Goal: Transaction & Acquisition: Purchase product/service

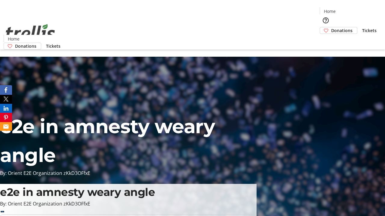
click at [331, 27] on span "Donations" at bounding box center [341, 30] width 21 height 6
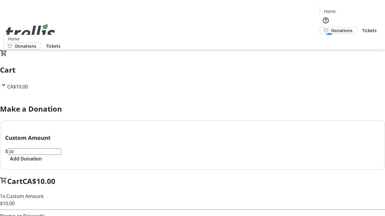
select select "CA"
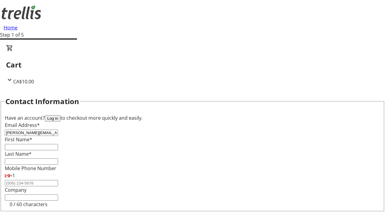
type input "[PERSON_NAME][EMAIL_ADDRESS][DOMAIN_NAME]"
type input "[PERSON_NAME]"
type input "[STREET_ADDRESS][PERSON_NAME]"
type input "Kelowna"
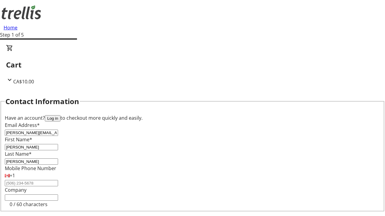
select select "BC"
type input "Kelowna"
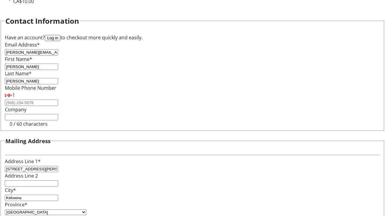
type input "V1Y 0C2"
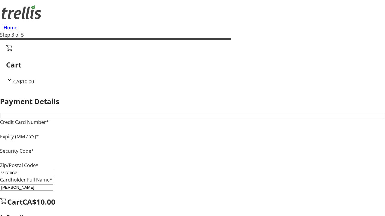
type input "V1Y 0C2"
